Goal: Entertainment & Leisure: Consume media (video, audio)

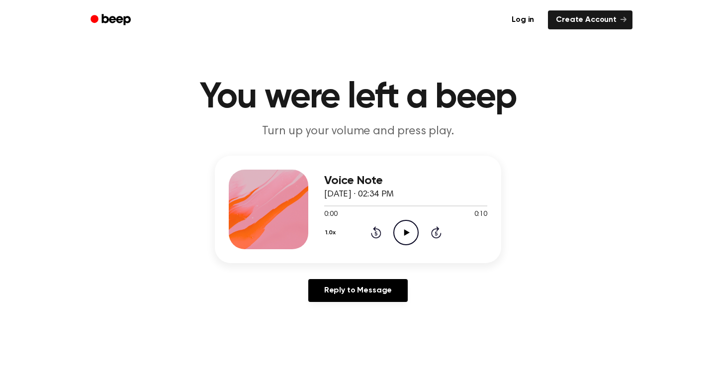
click at [404, 237] on icon "Play Audio" at bounding box center [405, 232] width 25 height 25
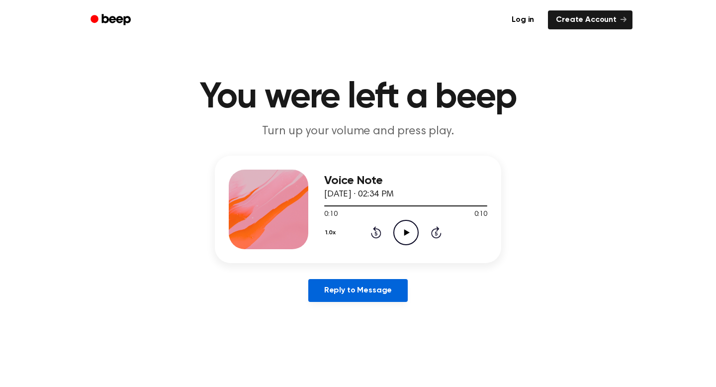
click at [355, 289] on link "Reply to Message" at bounding box center [357, 290] width 99 height 23
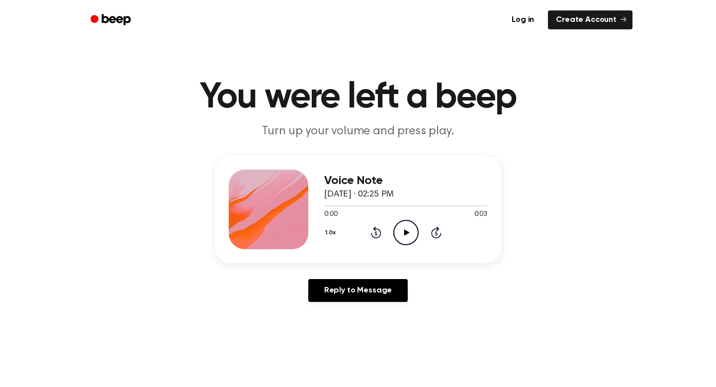
click at [393, 229] on div "1.0x Rewind 5 seconds Play Audio Skip 5 seconds" at bounding box center [405, 232] width 163 height 25
click at [400, 228] on icon "Play Audio" at bounding box center [405, 232] width 25 height 25
click at [402, 234] on icon "Play Audio" at bounding box center [405, 232] width 25 height 25
